Goal: Information Seeking & Learning: Learn about a topic

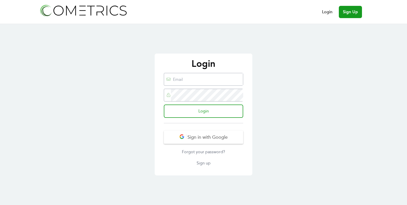
type input "[EMAIL_ADDRESS][DOMAIN_NAME]"
click at [210, 119] on form "ed@cometrics.io Login" at bounding box center [203, 98] width 79 height 50
click at [207, 115] on input "Login" at bounding box center [203, 110] width 79 height 13
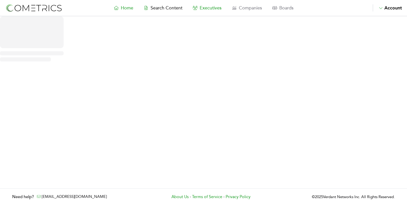
click at [210, 9] on span "Executives" at bounding box center [211, 8] width 22 height 6
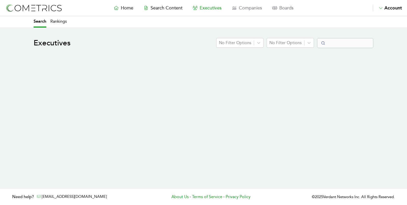
select select "50"
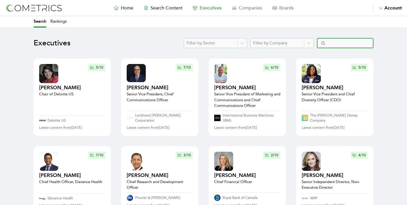
click at [344, 47] on input "Search" at bounding box center [345, 43] width 56 height 10
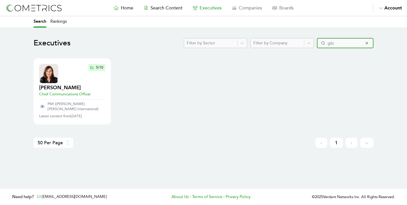
type input "gilc"
click at [59, 87] on h2 "Moira Gilchrist" at bounding box center [65, 87] width 52 height 7
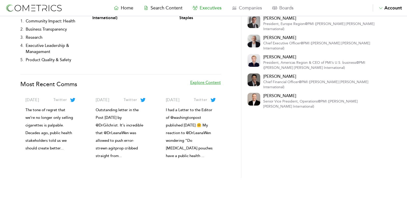
scroll to position [128, 0]
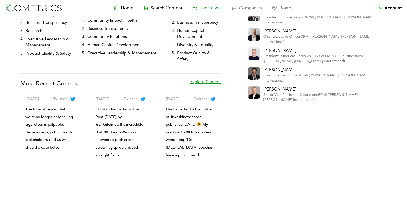
click at [221, 79] on link "Explore Content" at bounding box center [205, 86] width 31 height 14
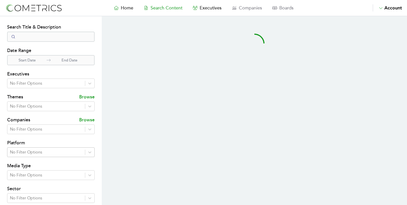
click at [48, 149] on div at bounding box center [46, 151] width 73 height 7
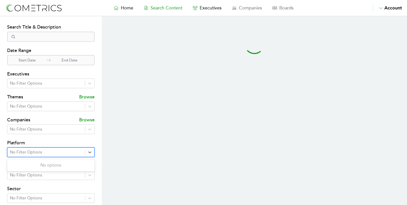
select select "50"
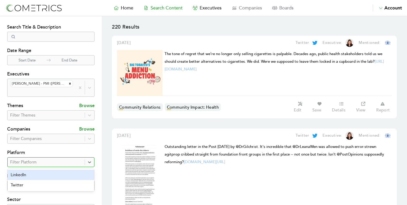
click at [54, 174] on div "LinkedIn" at bounding box center [51, 174] width 86 height 10
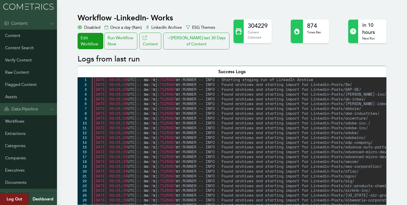
click at [201, 47] on button "[PERSON_NAME] last 30 Days of Content" at bounding box center [196, 41] width 66 height 17
click at [136, 39] on div "Run Workflow Now" at bounding box center [120, 41] width 33 height 17
